Goal: Navigation & Orientation: Go to known website

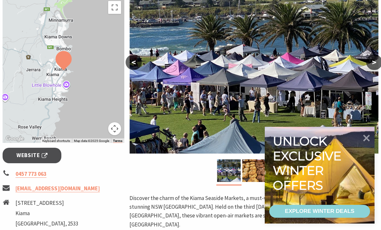
scroll to position [133, 0]
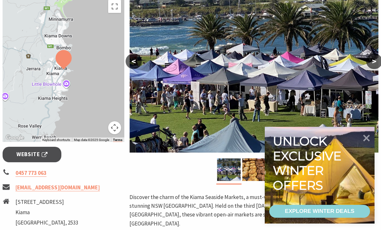
click at [370, 145] on icon at bounding box center [366, 138] width 14 height 14
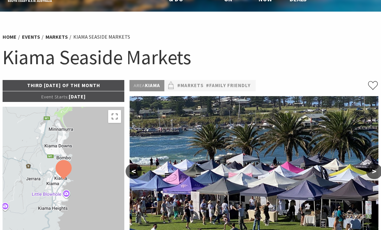
scroll to position [0, 0]
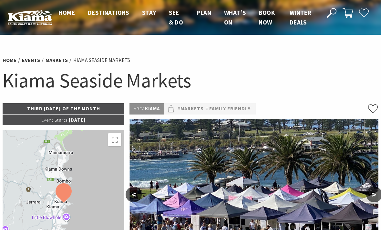
click at [68, 12] on span "Home" at bounding box center [66, 13] width 16 height 8
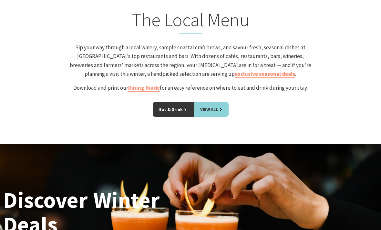
scroll to position [1299, 0]
click at [175, 102] on link "Eat & Drink" at bounding box center [173, 109] width 41 height 15
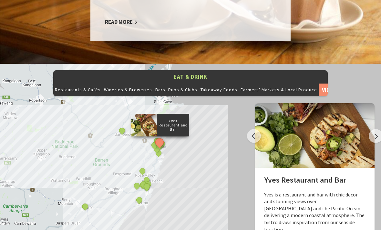
scroll to position [656, 0]
